Goal: Communication & Community: Answer question/provide support

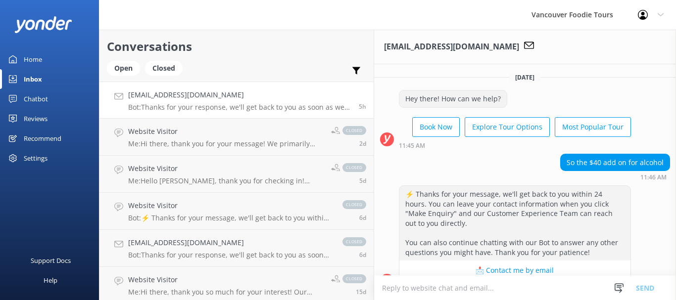
scroll to position [284, 0]
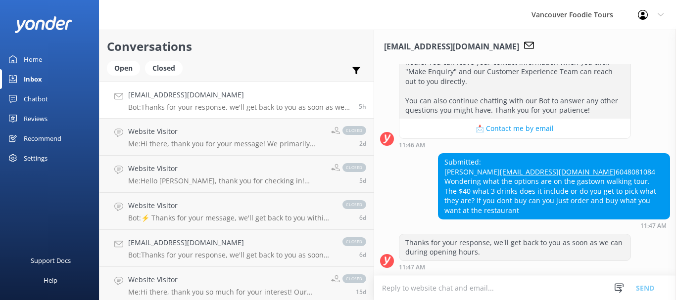
click at [374, 290] on textarea at bounding box center [525, 288] width 302 height 24
drag, startPoint x: 432, startPoint y: 182, endPoint x: 478, endPoint y: 180, distance: 46.1
click at [461, 180] on div "Submitted: [PERSON_NAME] [EMAIL_ADDRESS][DOMAIN_NAME] 6048081084 Wondering what…" at bounding box center [554, 186] width 231 height 65
click at [478, 180] on div "Submitted: [PERSON_NAME] [EMAIL_ADDRESS][DOMAIN_NAME] 6048081084 Wondering what…" at bounding box center [554, 186] width 231 height 65
click at [500, 180] on div "Submitted: [PERSON_NAME] [EMAIL_ADDRESS][DOMAIN_NAME] 6048081084 Wondering what…" at bounding box center [554, 186] width 231 height 65
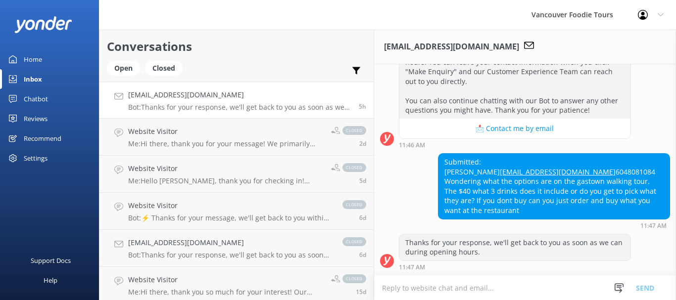
click at [530, 180] on div "Submitted: [PERSON_NAME] [EMAIL_ADDRESS][DOMAIN_NAME] 6048081084 Wondering what…" at bounding box center [554, 186] width 231 height 65
click at [546, 179] on div "Submitted: [PERSON_NAME] [EMAIL_ADDRESS][DOMAIN_NAME] 6048081084 Wondering what…" at bounding box center [554, 186] width 231 height 65
click at [576, 178] on div "Submitted: [PERSON_NAME] [EMAIL_ADDRESS][DOMAIN_NAME] 6048081084 Wondering what…" at bounding box center [554, 186] width 231 height 65
drag, startPoint x: 593, startPoint y: 178, endPoint x: 602, endPoint y: 178, distance: 9.9
click at [593, 178] on div "Submitted: [PERSON_NAME] [EMAIL_ADDRESS][DOMAIN_NAME] 6048081084 Wondering what…" at bounding box center [554, 186] width 231 height 65
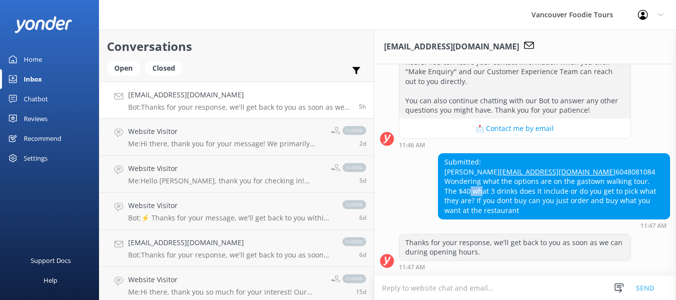
drag, startPoint x: 605, startPoint y: 178, endPoint x: 618, endPoint y: 179, distance: 12.9
click at [613, 178] on div "Submitted: [PERSON_NAME] [EMAIL_ADDRESS][DOMAIN_NAME] 6048081084 Wondering what…" at bounding box center [554, 186] width 231 height 65
click at [635, 182] on div "Submitted: [PERSON_NAME] [EMAIL_ADDRESS][DOMAIN_NAME] 6048081084 Wondering what…" at bounding box center [554, 186] width 231 height 65
drag, startPoint x: 508, startPoint y: 194, endPoint x: 544, endPoint y: 194, distance: 36.1
click at [544, 194] on div "Submitted: [PERSON_NAME] [EMAIL_ADDRESS][DOMAIN_NAME] 6048081084 Wondering what…" at bounding box center [554, 186] width 231 height 65
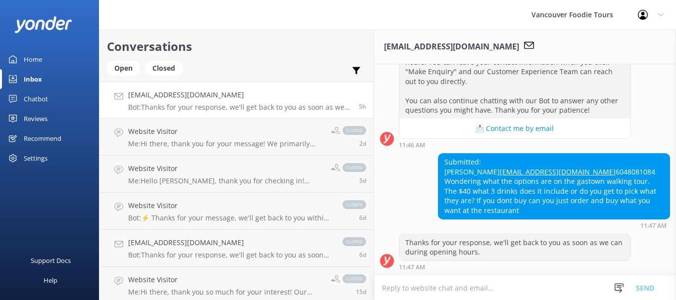
click at [587, 194] on div "Submitted: [PERSON_NAME] [EMAIL_ADDRESS][DOMAIN_NAME] 6048081084 Wondering what…" at bounding box center [554, 186] width 231 height 65
click at [471, 190] on div "Submitted: [PERSON_NAME] [EMAIL_ADDRESS][DOMAIN_NAME] 6048081084 Wondering what…" at bounding box center [554, 186] width 231 height 65
drag, startPoint x: 494, startPoint y: 190, endPoint x: 518, endPoint y: 194, distance: 24.5
click at [494, 190] on div "Submitted: [PERSON_NAME] [EMAIL_ADDRESS][DOMAIN_NAME] 6048081084 Wondering what…" at bounding box center [554, 186] width 231 height 65
drag, startPoint x: 520, startPoint y: 203, endPoint x: 379, endPoint y: 185, distance: 142.3
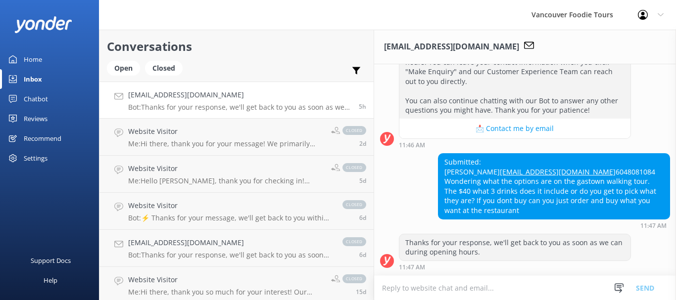
click at [439, 185] on div "Submitted: [PERSON_NAME] [EMAIL_ADDRESS][DOMAIN_NAME] 6048081084 Wondering what…" at bounding box center [554, 186] width 231 height 65
copy div "Wondering what the options are on the gastown walking tour. The $40 what 3 drin…"
click at [547, 276] on textarea at bounding box center [525, 288] width 302 height 24
click at [463, 290] on textarea at bounding box center [525, 288] width 302 height 24
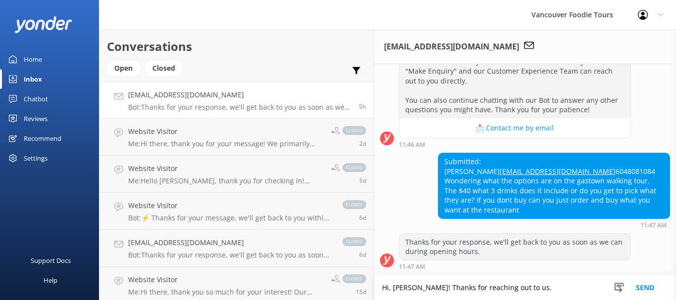
paste textarea "For the $40 upgrade, it includes 3 drinks chosen based on the restaurant’s sele…"
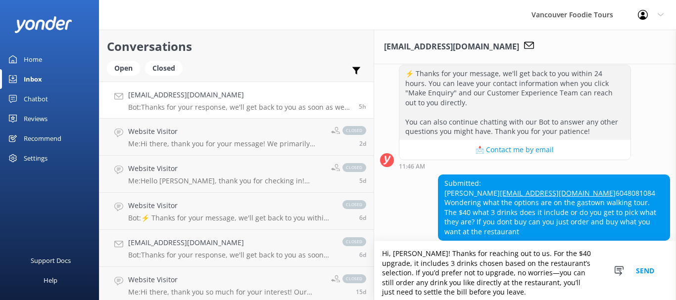
scroll to position [313, 0]
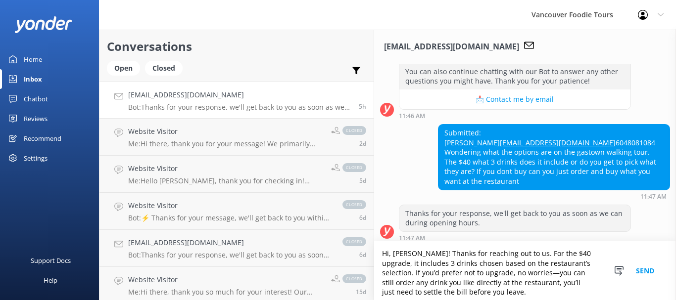
click at [425, 260] on textarea "Hi, [PERSON_NAME]! Thanks for reaching out to us. For the $40 upgrade, it inclu…" at bounding box center [525, 271] width 302 height 59
click at [452, 261] on textarea "Hi, [PERSON_NAME]! Thanks for reaching out to us. For the $40 upgrade, it inclu…" at bounding box center [525, 271] width 302 height 59
click at [472, 260] on textarea "Hi, [PERSON_NAME]! Thanks for reaching out to us. For the $40 upgrade, it inclu…" at bounding box center [525, 271] width 302 height 59
click at [496, 260] on textarea "Hi, [PERSON_NAME]! Thanks for reaching out to us. For the $40 upgrade, it inclu…" at bounding box center [525, 271] width 302 height 59
click at [562, 268] on textarea "Hi, [PERSON_NAME]! Thanks for reaching out to us. For the $40 upgrade, it inclu…" at bounding box center [525, 271] width 302 height 59
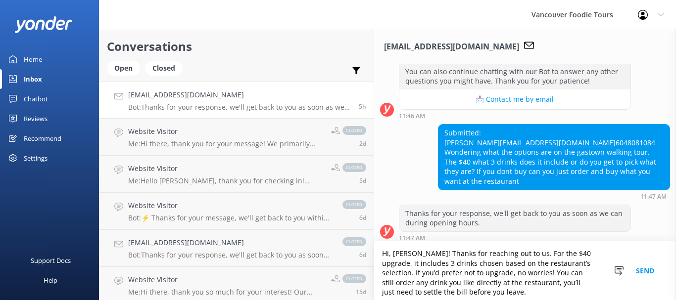
click at [558, 269] on textarea "Hi, [PERSON_NAME]! Thanks for reaching out to us. For the $40 upgrade, it inclu…" at bounding box center [525, 271] width 302 height 59
click at [417, 292] on textarea "Hi, [PERSON_NAME]! Thanks for reaching out to us. For the $40 upgrade, it inclu…" at bounding box center [525, 271] width 302 height 59
click at [560, 283] on textarea "Hi, [PERSON_NAME]! Thanks for reaching out to us. For the $40 upgrade, it inclu…" at bounding box center [525, 271] width 302 height 59
click at [511, 289] on textarea "Hi, [PERSON_NAME]! Thanks for reaching out to us. For the $40 upgrade, it inclu…" at bounding box center [525, 271] width 302 height 59
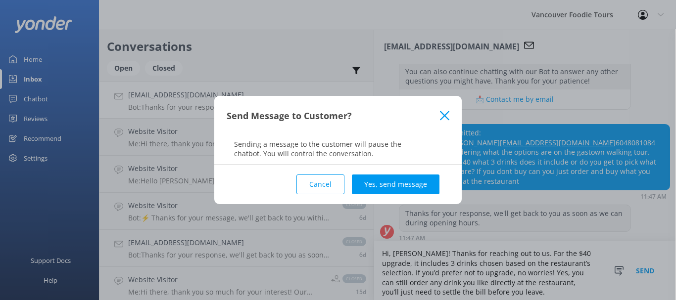
click at [448, 117] on icon at bounding box center [444, 116] width 9 height 10
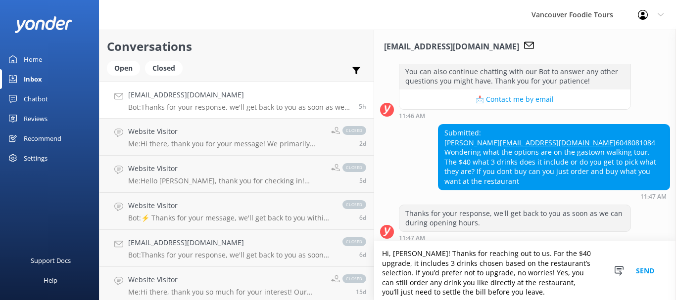
click at [419, 291] on textarea "Hi, [PERSON_NAME]! Thanks for reaching out to us. For the $40 upgrade, it inclu…" at bounding box center [525, 271] width 302 height 59
paste textarea "If you have any further questions, don’t hesitate to reach out again. Thank you!"
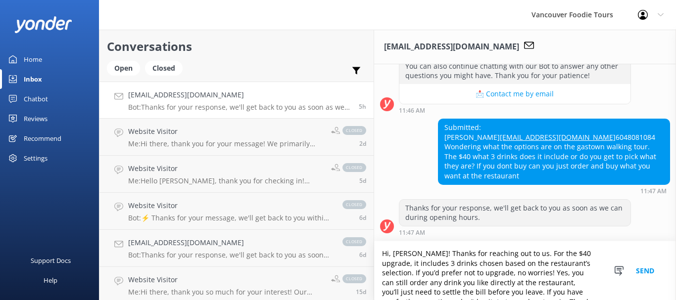
click at [374, 264] on textarea "Hi, [PERSON_NAME]! Thanks for reaching out to us. For the $40 upgrade, it inclu…" at bounding box center [525, 271] width 302 height 59
click at [374, 267] on textarea "Hi, [PERSON_NAME]! Thanks for reaching out to us. For the $40 upgrade, it inclu…" at bounding box center [525, 271] width 302 height 59
click at [393, 267] on textarea "Hi, [PERSON_NAME]! Thanks for reaching out to us. For the $40 upgrade, it inclu…" at bounding box center [525, 271] width 302 height 59
click at [409, 267] on textarea "Hi, [PERSON_NAME]! Thanks for reaching out to us. For the $40 upgrade, it inclu…" at bounding box center [525, 271] width 302 height 59
click at [419, 265] on textarea "Hi, [PERSON_NAME]! Thanks for reaching out to us. For the $40 upgrade, it inclu…" at bounding box center [525, 271] width 302 height 59
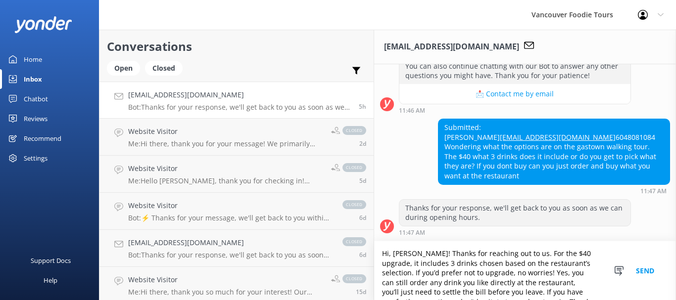
click at [444, 264] on textarea "Hi, [PERSON_NAME]! Thanks for reaching out to us. For the $40 upgrade, it inclu…" at bounding box center [525, 271] width 302 height 59
click at [465, 263] on textarea "Hi, [PERSON_NAME]! Thanks for reaching out to us. For the $40 upgrade, it inclu…" at bounding box center [525, 271] width 302 height 59
click at [489, 263] on textarea "Hi, [PERSON_NAME]! Thanks for reaching out to us. For the $40 upgrade, it inclu…" at bounding box center [525, 271] width 302 height 59
click at [507, 263] on textarea "Hi, [PERSON_NAME]! Thanks for reaching out to us. For the $40 upgrade, it inclu…" at bounding box center [525, 271] width 302 height 59
click at [532, 264] on textarea "Hi, [PERSON_NAME]! Thanks for reaching out to us. For the $40 upgrade, it inclu…" at bounding box center [525, 271] width 302 height 59
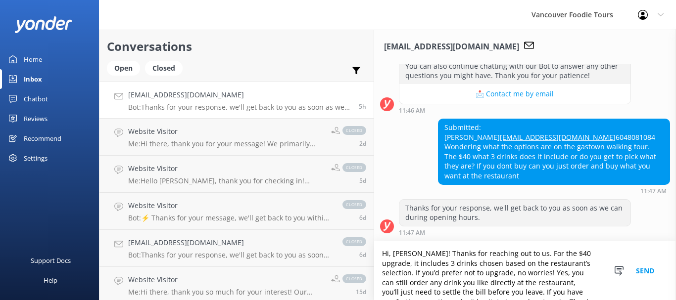
click at [374, 275] on textarea "Hi, [PERSON_NAME]! Thanks for reaching out to us. For the $40 upgrade, it inclu…" at bounding box center [525, 271] width 302 height 59
click at [374, 274] on textarea "Hi, [PERSON_NAME]! Thanks for reaching out to us. For the $40 upgrade, it inclu…" at bounding box center [525, 271] width 302 height 59
drag, startPoint x: 355, startPoint y: 274, endPoint x: 362, endPoint y: 274, distance: 6.9
click at [374, 274] on textarea "Hi, [PERSON_NAME]! Thanks for reaching out to us. For the $40 upgrade, it inclu…" at bounding box center [525, 271] width 302 height 59
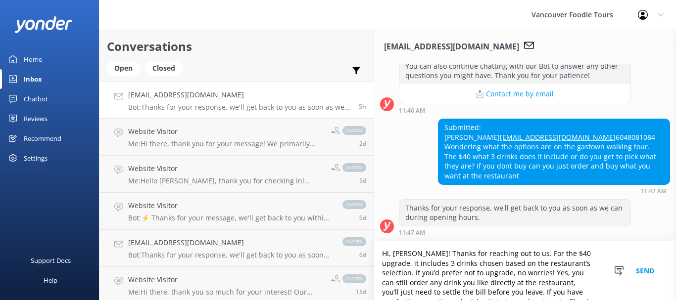
click at [380, 275] on textarea "Hi, [PERSON_NAME]! Thanks for reaching out to us. For the $40 upgrade, it inclu…" at bounding box center [525, 271] width 302 height 59
click at [403, 278] on textarea "Hi, [PERSON_NAME]! Thanks for reaching out to us. For the $40 upgrade, it inclu…" at bounding box center [525, 271] width 302 height 59
click at [427, 279] on textarea "Hi, [PERSON_NAME]! Thanks for reaching out to us. For the $40 upgrade, it inclu…" at bounding box center [525, 271] width 302 height 59
click at [438, 278] on textarea "Hi, [PERSON_NAME]! Thanks for reaching out to us. For the $40 upgrade, it inclu…" at bounding box center [525, 271] width 302 height 59
click at [458, 280] on textarea "Hi, [PERSON_NAME]! Thanks for reaching out to us. For the $40 upgrade, it inclu…" at bounding box center [525, 271] width 302 height 59
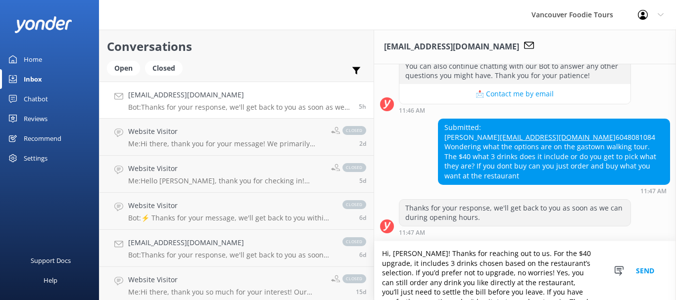
click at [481, 278] on textarea "Hi, [PERSON_NAME]! Thanks for reaching out to us. For the $40 upgrade, it inclu…" at bounding box center [525, 271] width 302 height 59
click at [501, 276] on textarea "Hi, [PERSON_NAME]! Thanks for reaching out to us. For the $40 upgrade, it inclu…" at bounding box center [525, 271] width 302 height 59
click at [533, 276] on textarea "Hi, [PERSON_NAME]! Thanks for reaching out to us. For the $40 upgrade, it inclu…" at bounding box center [525, 271] width 302 height 59
click at [378, 285] on textarea "Hi, [PERSON_NAME]! Thanks for reaching out to us. For the $40 upgrade, it inclu…" at bounding box center [525, 271] width 302 height 59
click at [409, 285] on textarea "Hi, [PERSON_NAME]! Thanks for reaching out to us. For the $40 upgrade, it inclu…" at bounding box center [525, 271] width 302 height 59
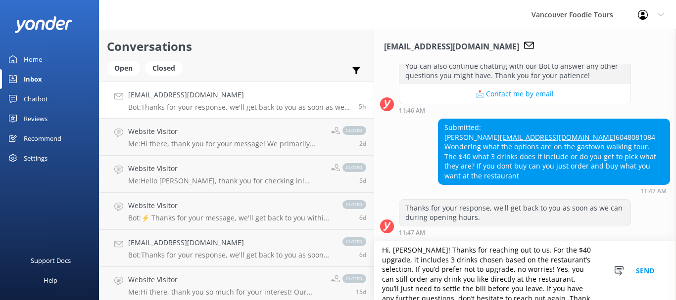
scroll to position [4, 0]
click at [571, 292] on textarea "Hi, [PERSON_NAME]! Thanks for reaching out to us. For the $40 upgrade, it inclu…" at bounding box center [525, 271] width 302 height 59
type textarea "Hi, [PERSON_NAME]! Thanks for reaching out to us. For the $40 upgrade, it inclu…"
click at [645, 270] on button "Send" at bounding box center [645, 271] width 37 height 59
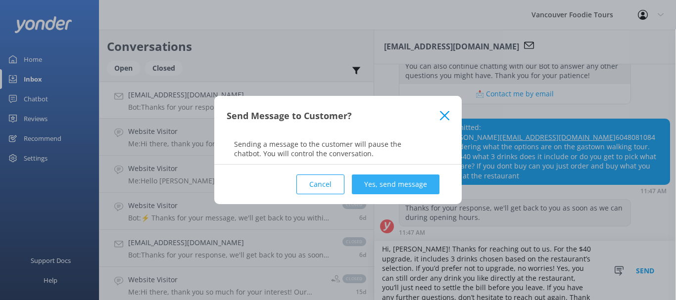
click at [387, 180] on button "Yes, send message" at bounding box center [396, 185] width 88 height 20
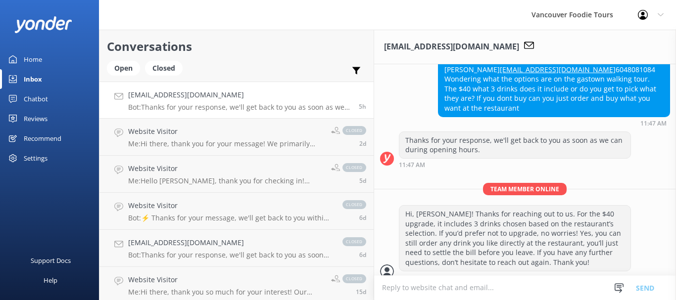
scroll to position [387, 0]
